Goal: Check status

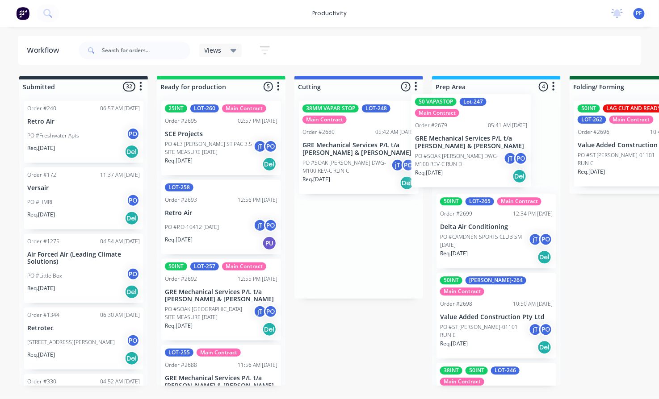
drag, startPoint x: 351, startPoint y: 238, endPoint x: 466, endPoint y: 130, distance: 158.3
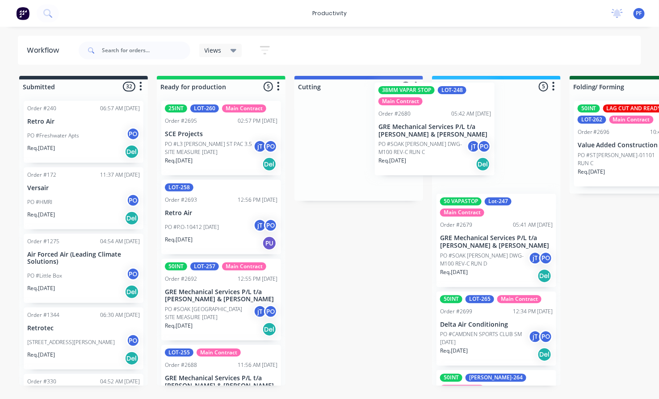
drag, startPoint x: 349, startPoint y: 153, endPoint x: 432, endPoint y: 134, distance: 85.2
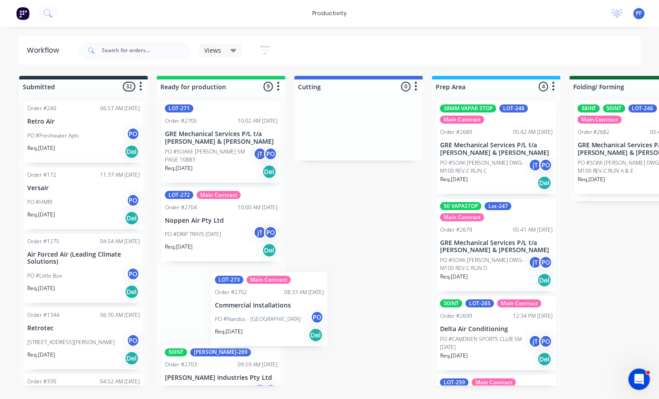
scroll to position [3, 0]
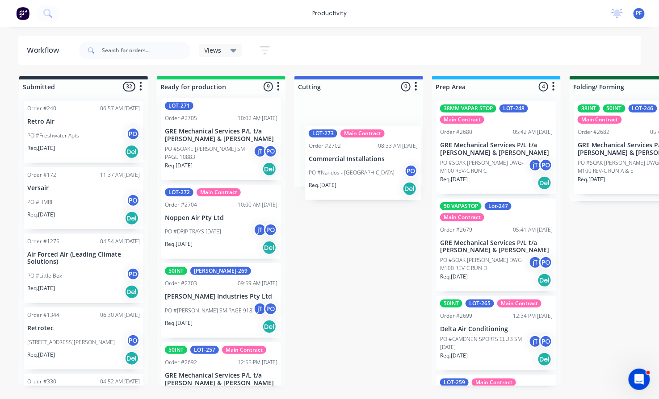
drag, startPoint x: 190, startPoint y: 373, endPoint x: 334, endPoint y: 148, distance: 267.1
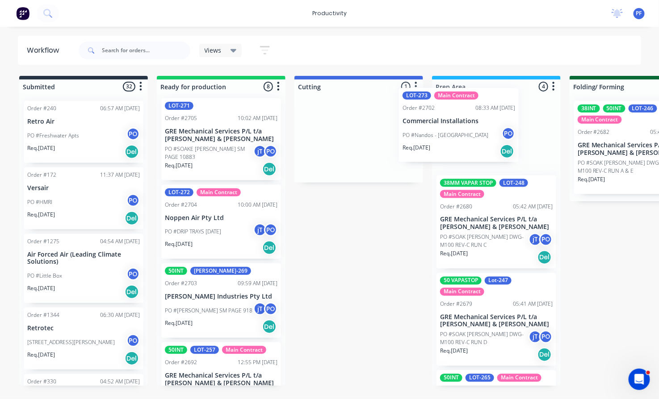
drag, startPoint x: 316, startPoint y: 148, endPoint x: 436, endPoint y: 131, distance: 121.3
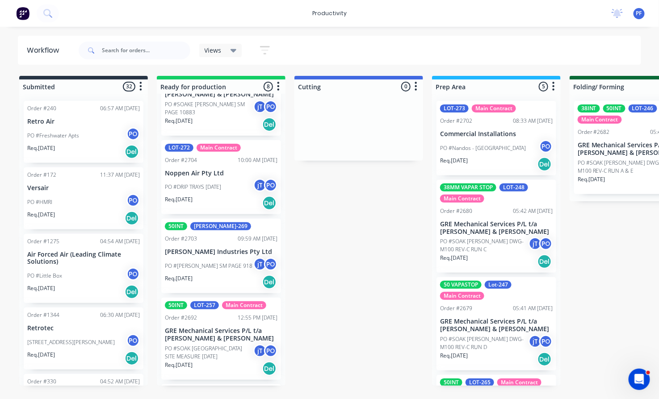
scroll to position [0, 0]
